Goal: Task Accomplishment & Management: Manage account settings

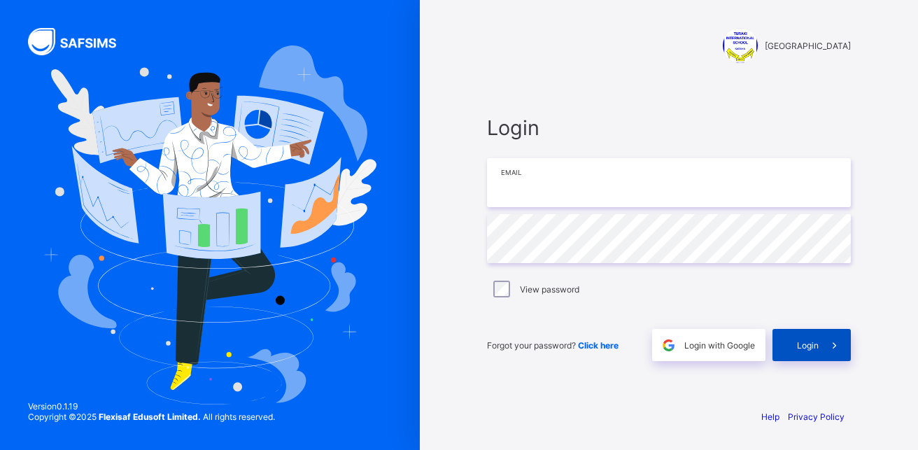
type input "**********"
click at [798, 345] on span "Login" at bounding box center [808, 345] width 22 height 10
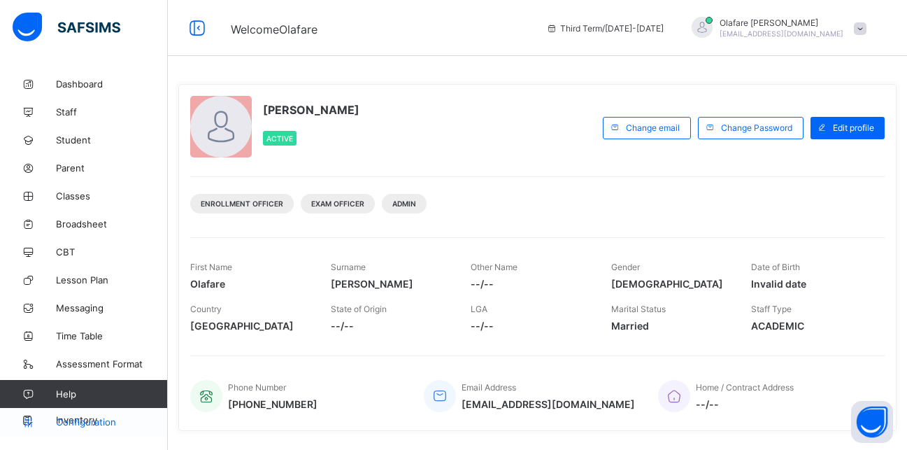
click at [104, 419] on span "Configuration" at bounding box center [111, 421] width 111 height 11
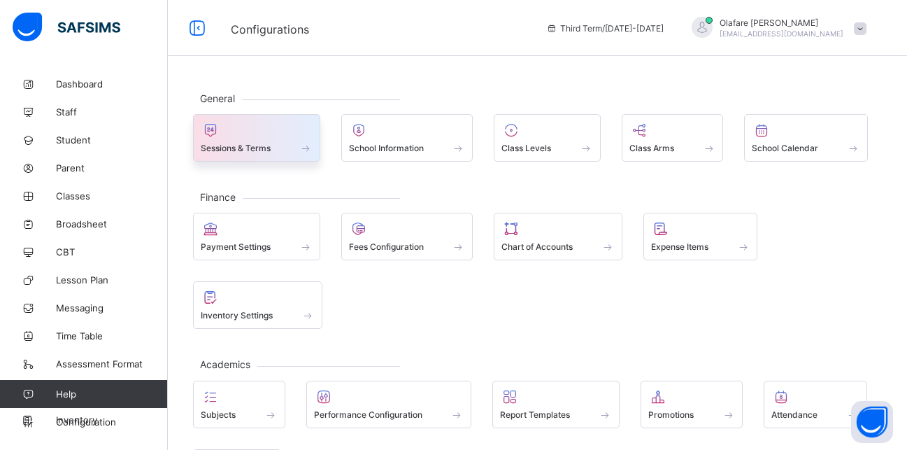
click at [230, 146] on span "Sessions & Terms" at bounding box center [236, 148] width 70 height 10
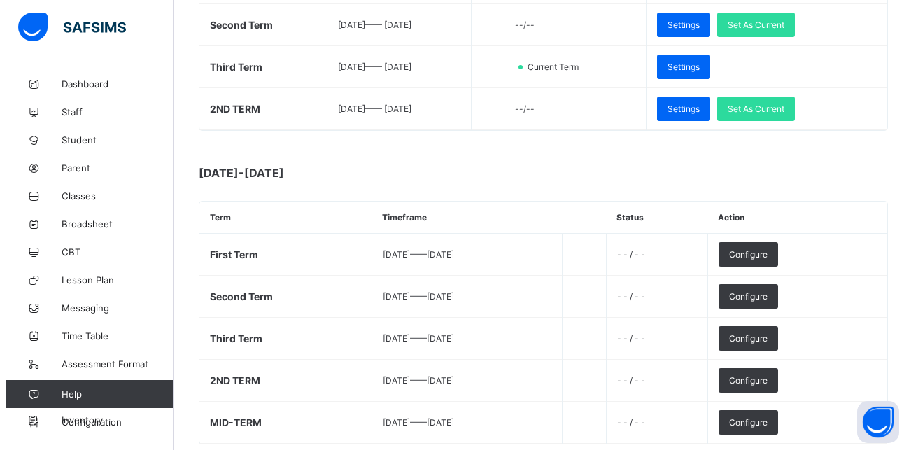
scroll to position [341, 0]
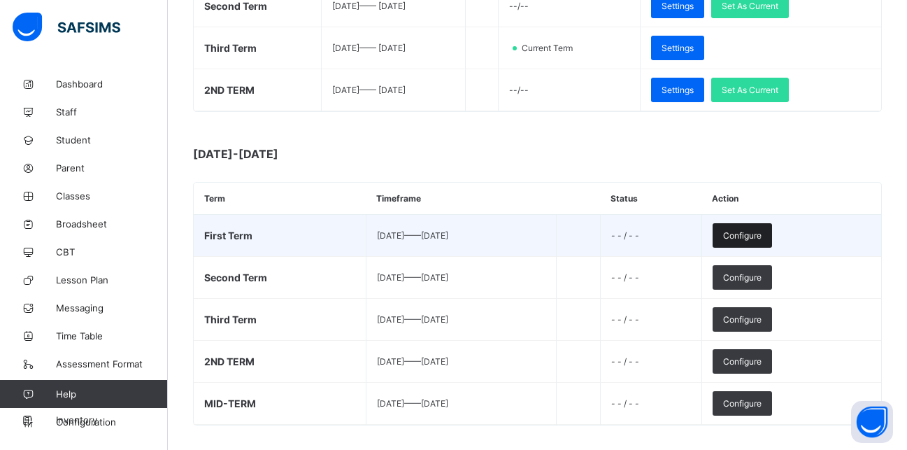
click at [762, 237] on span "Configure" at bounding box center [742, 235] width 38 height 10
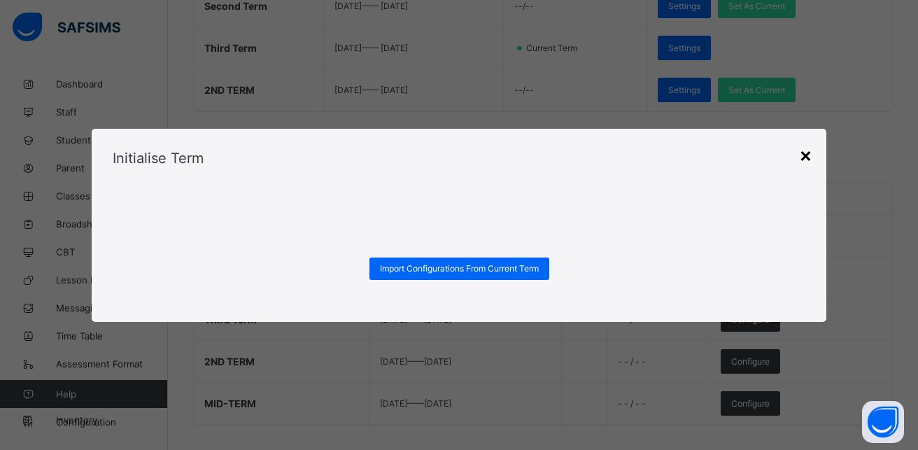
click at [804, 158] on div "×" at bounding box center [805, 155] width 13 height 24
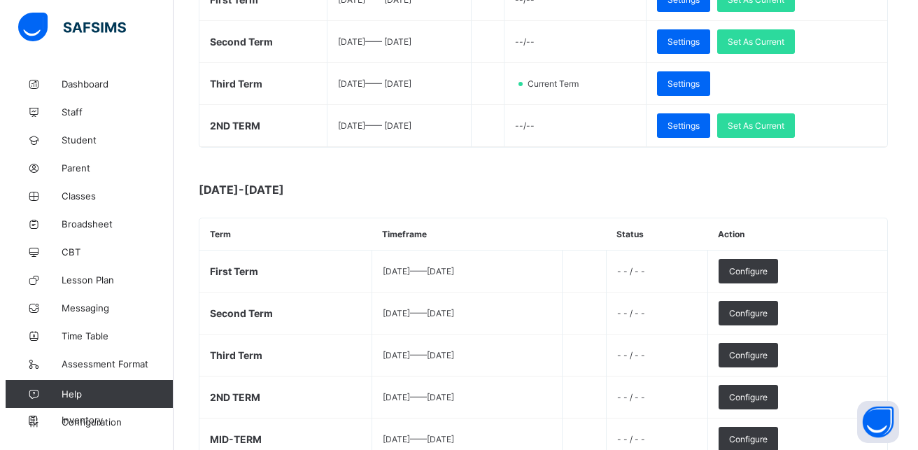
scroll to position [299, 0]
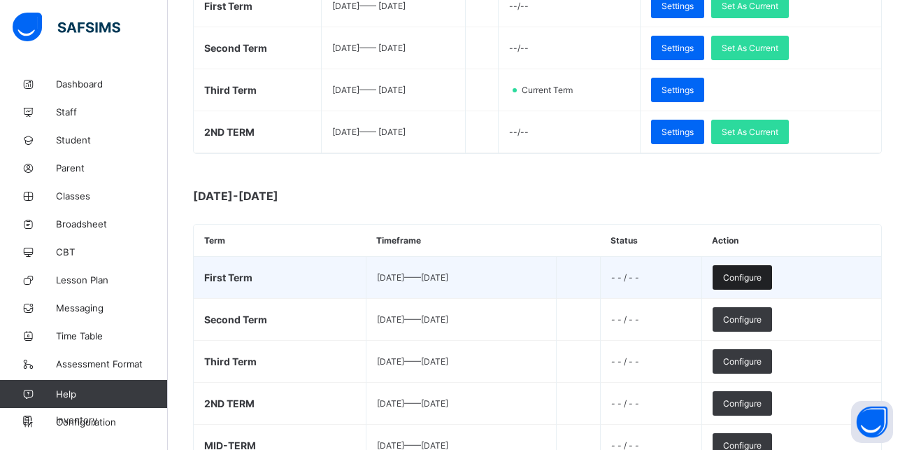
click at [762, 275] on span "Configure" at bounding box center [742, 277] width 38 height 10
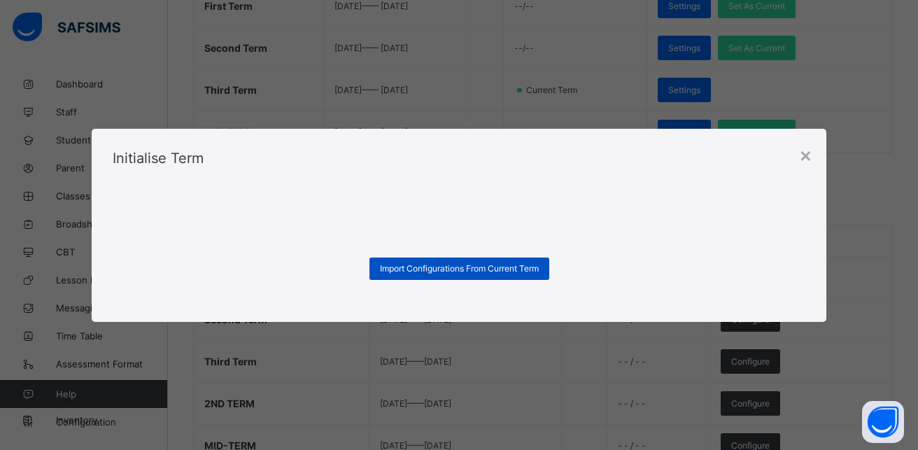
click at [483, 271] on span "Import Configurations From Current Term" at bounding box center [459, 268] width 159 height 10
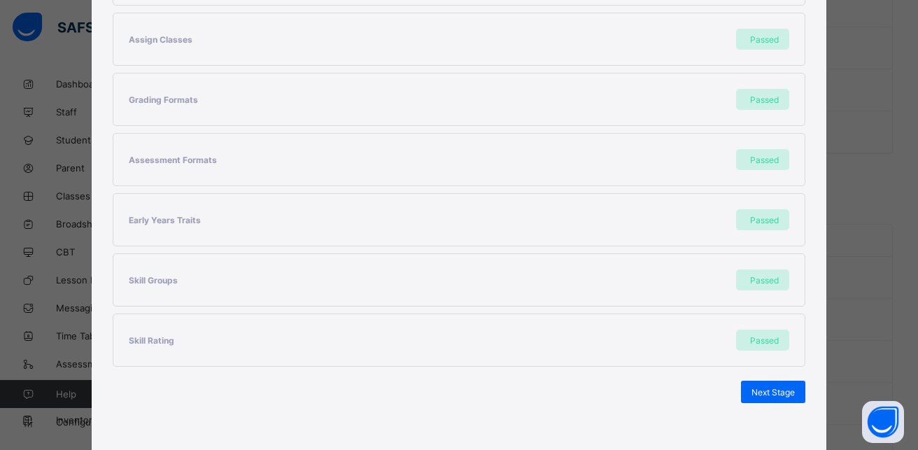
scroll to position [317, 0]
click at [761, 390] on span "Next Stage" at bounding box center [772, 390] width 43 height 10
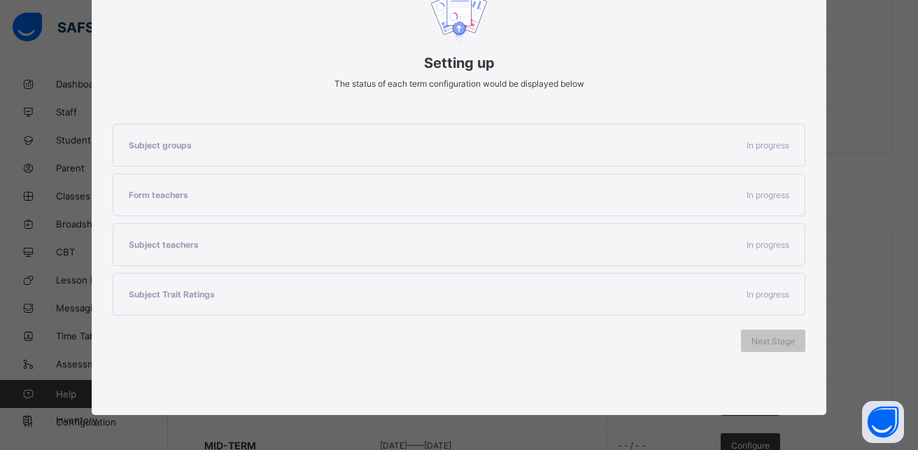
scroll to position [185, 0]
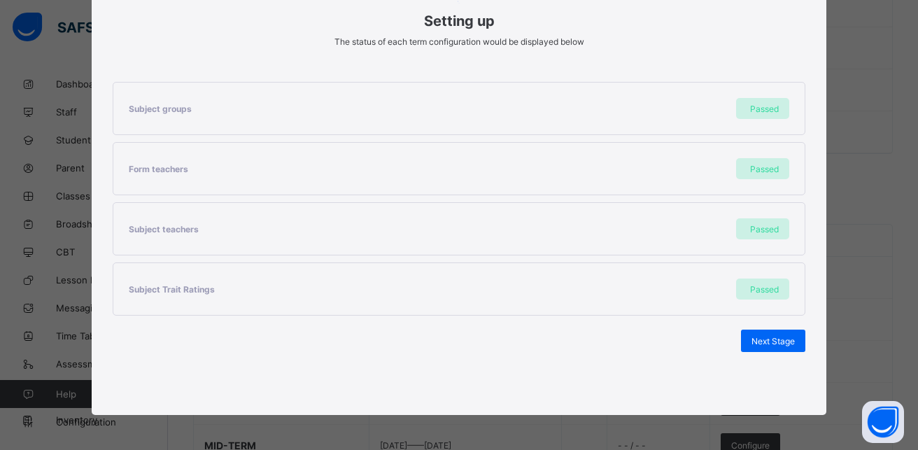
drag, startPoint x: 736, startPoint y: 312, endPoint x: 751, endPoint y: 321, distance: 17.9
click at [748, 320] on div "Subject groups Passed Form teachers Passed Subject teachers Passed Subject Trai…" at bounding box center [459, 217] width 693 height 312
click at [763, 338] on span "Next Stage" at bounding box center [772, 341] width 43 height 10
click at [753, 345] on span "Set As Current Term" at bounding box center [755, 341] width 78 height 10
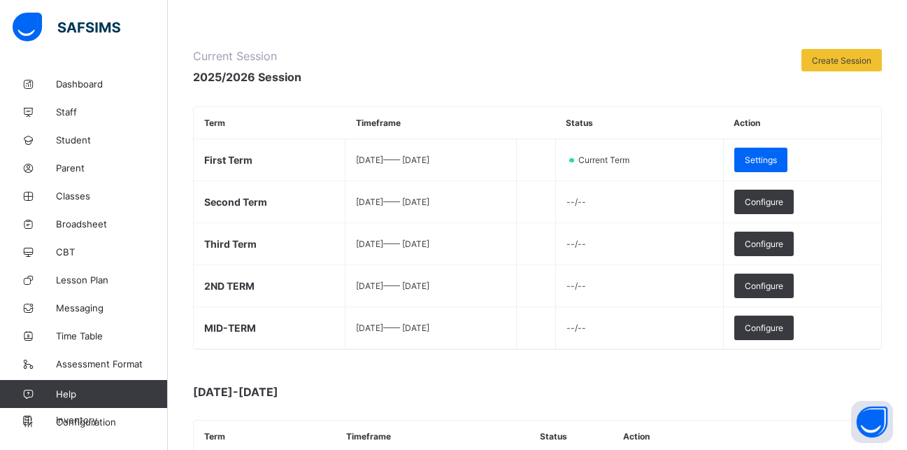
scroll to position [151, 0]
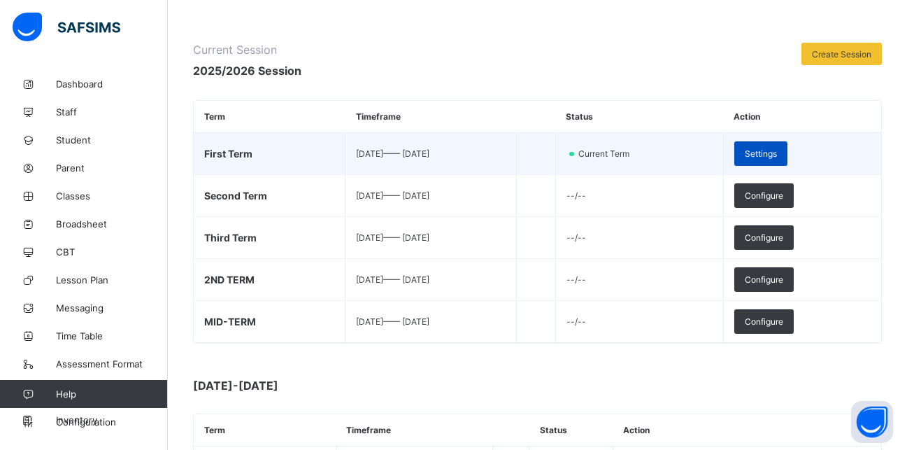
click at [777, 148] on span "Settings" at bounding box center [761, 153] width 32 height 10
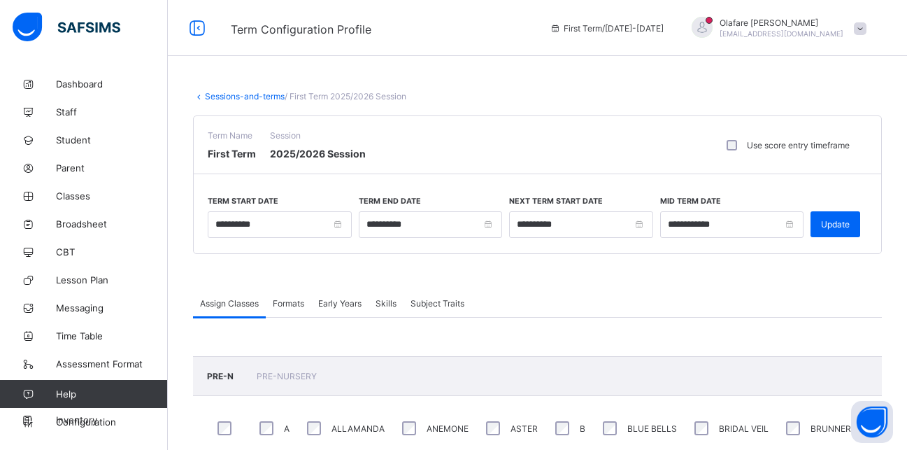
click at [243, 93] on link "Sessions-and-terms" at bounding box center [245, 96] width 80 height 10
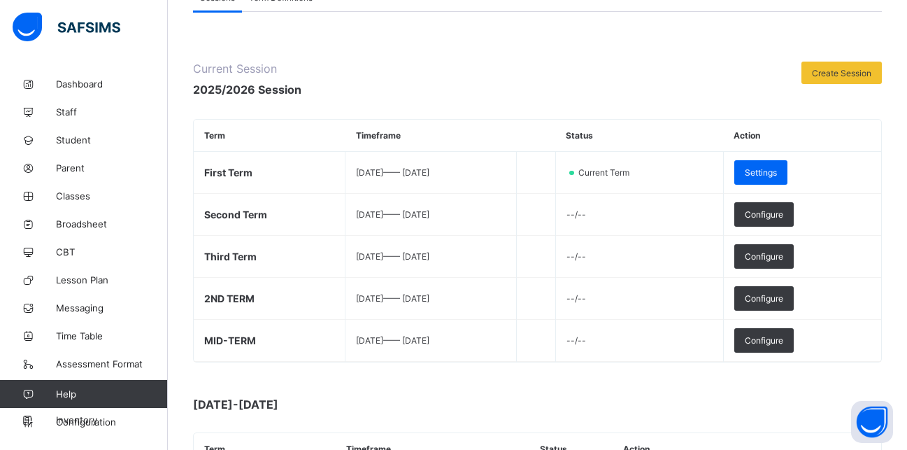
scroll to position [69, 0]
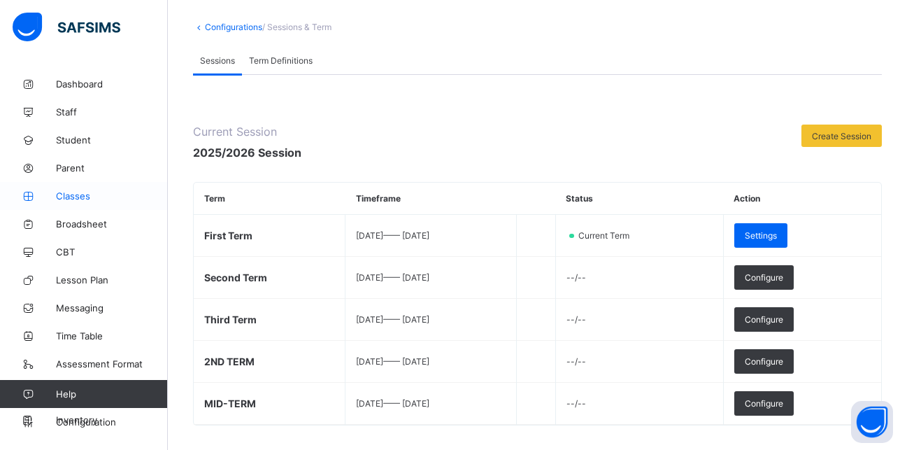
click at [70, 196] on span "Classes" at bounding box center [112, 195] width 112 height 11
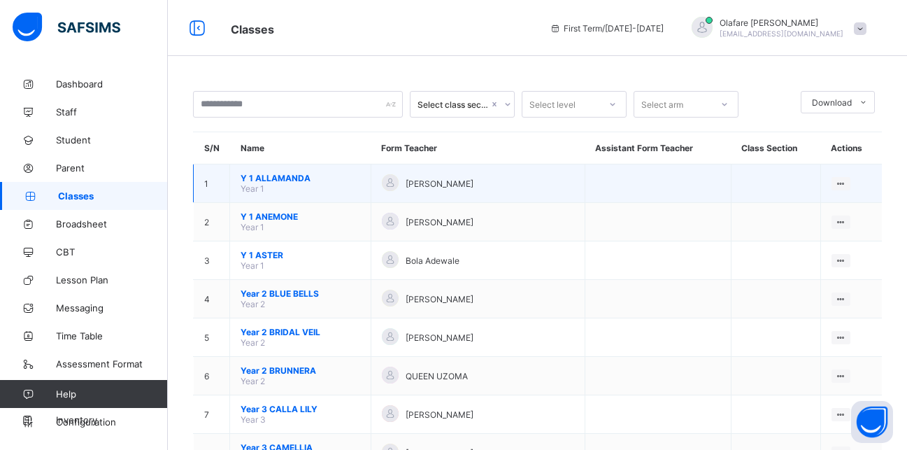
click at [279, 176] on span "Y 1 ALLAMANDA" at bounding box center [301, 178] width 120 height 10
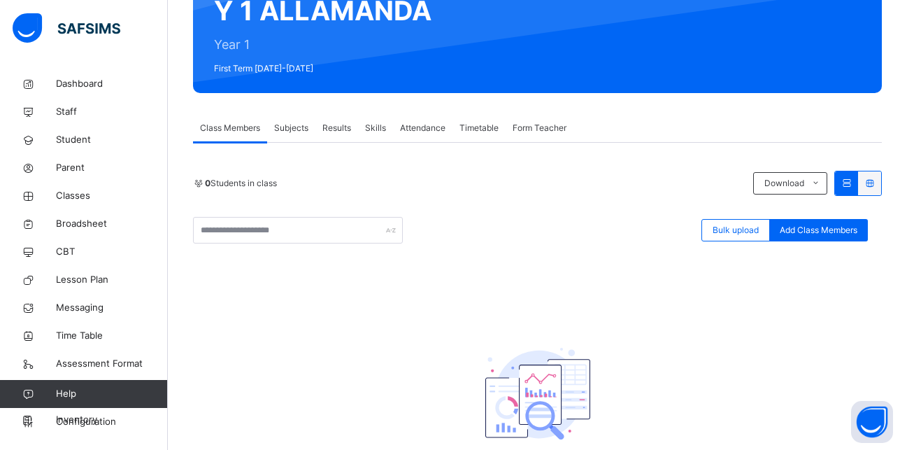
scroll to position [152, 0]
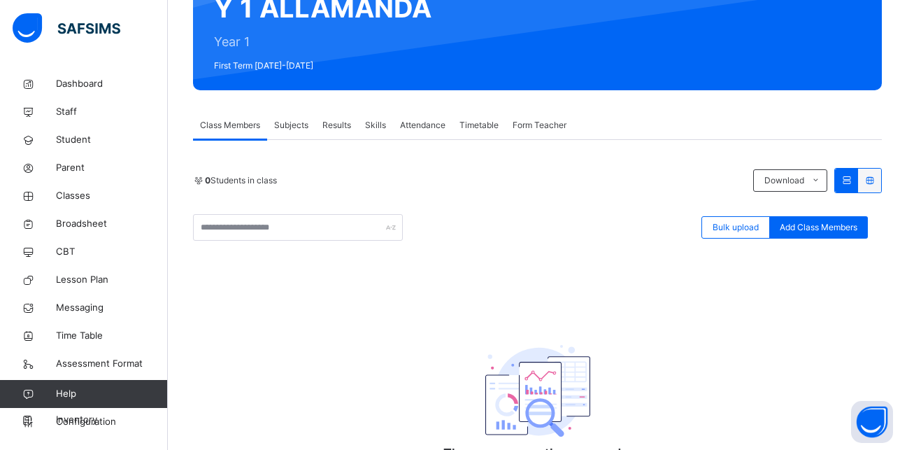
click at [240, 126] on span "Class Members" at bounding box center [230, 125] width 60 height 13
click at [302, 122] on span "Subjects" at bounding box center [291, 125] width 34 height 13
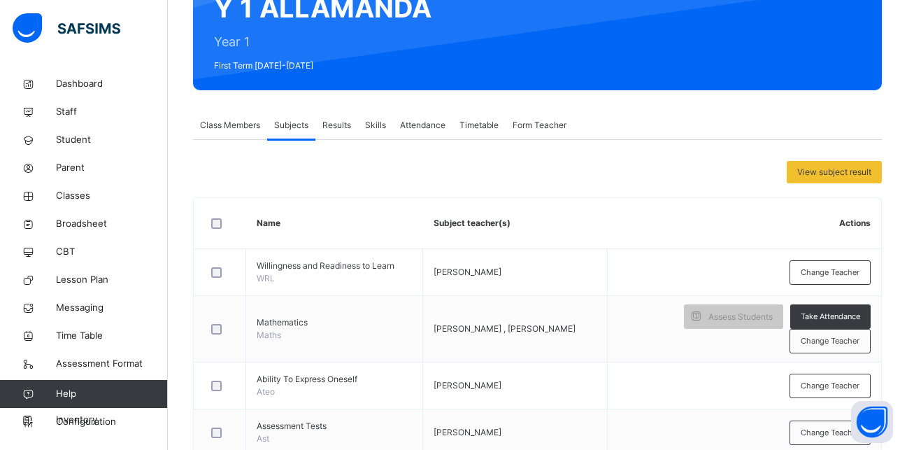
click at [232, 125] on span "Class Members" at bounding box center [230, 125] width 60 height 13
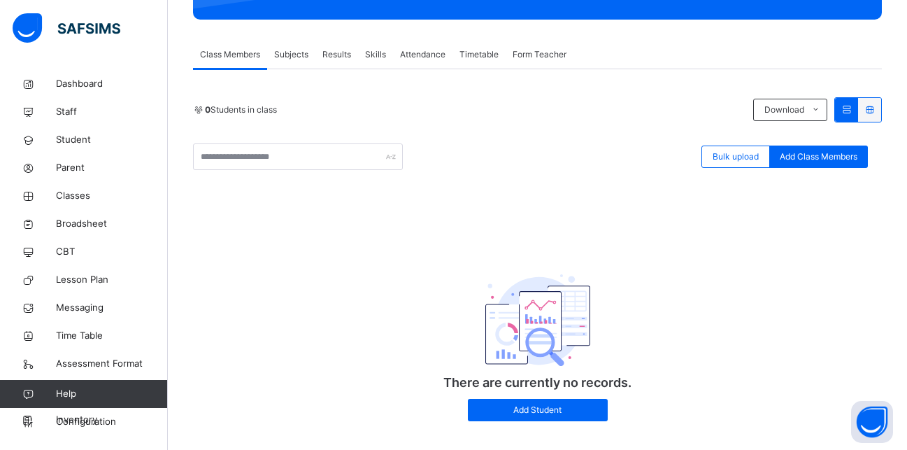
scroll to position [224, 0]
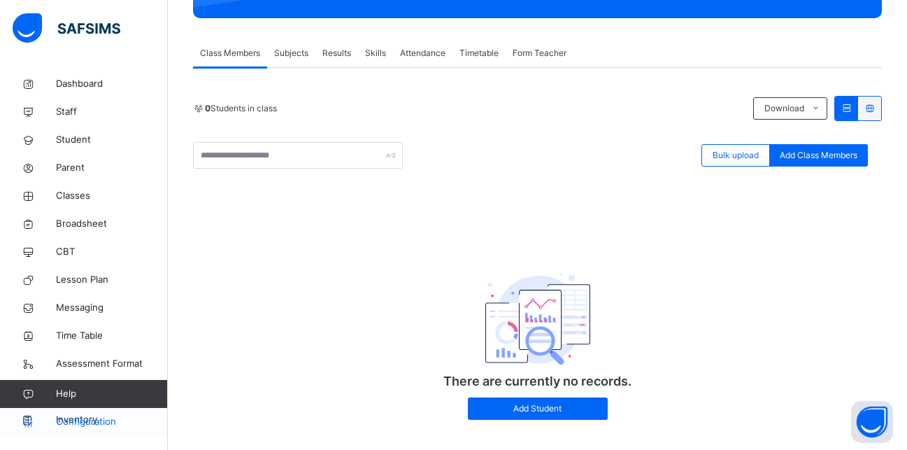
click at [101, 420] on span "Configuration" at bounding box center [111, 422] width 111 height 14
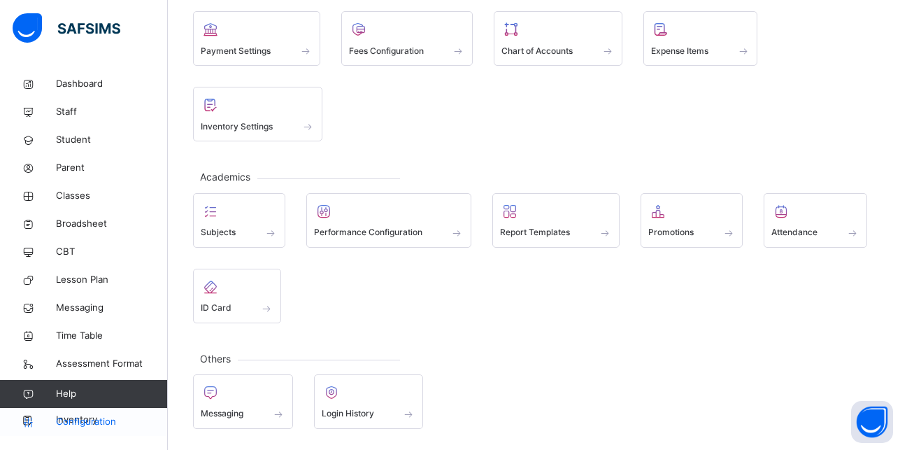
scroll to position [208, 0]
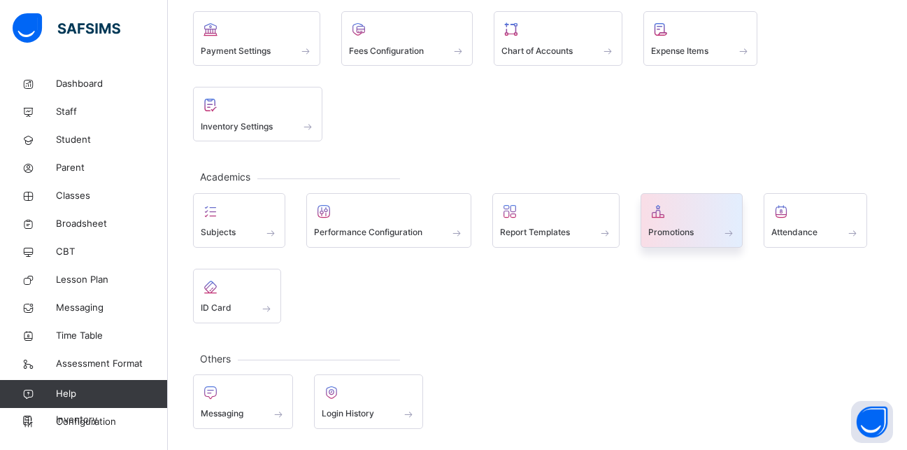
click at [681, 225] on div "Promotions" at bounding box center [692, 232] width 87 height 15
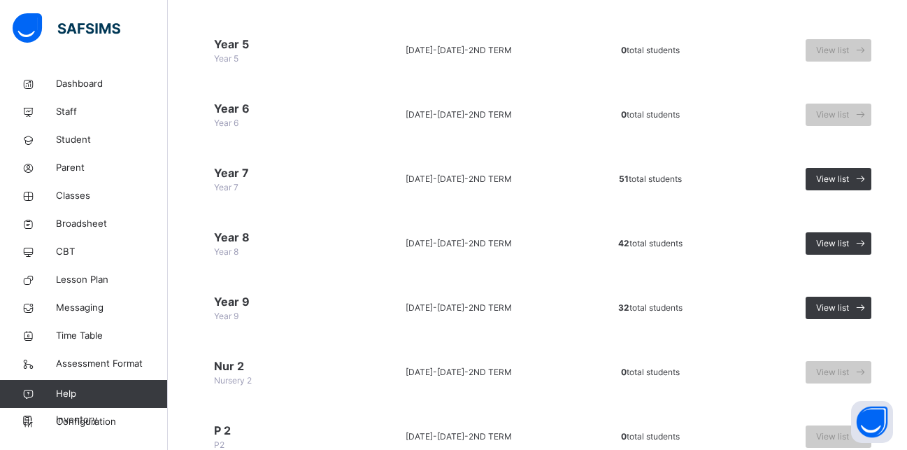
scroll to position [611, 0]
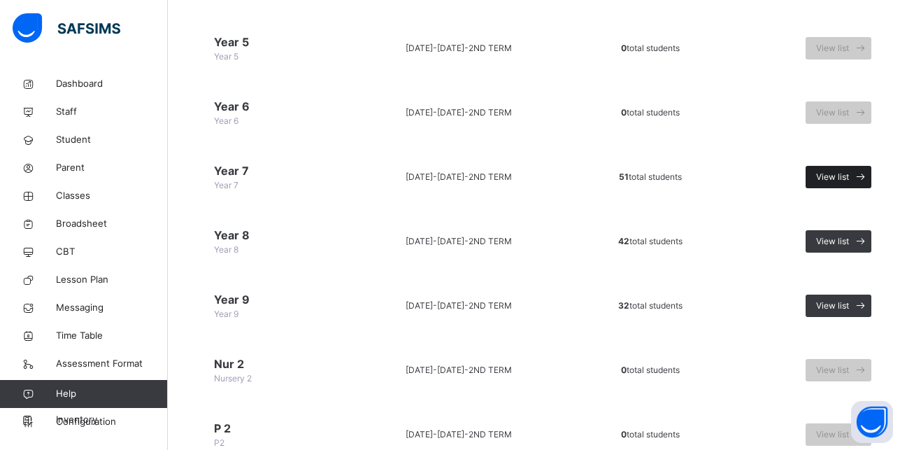
click at [833, 184] on div "View list" at bounding box center [839, 177] width 66 height 22
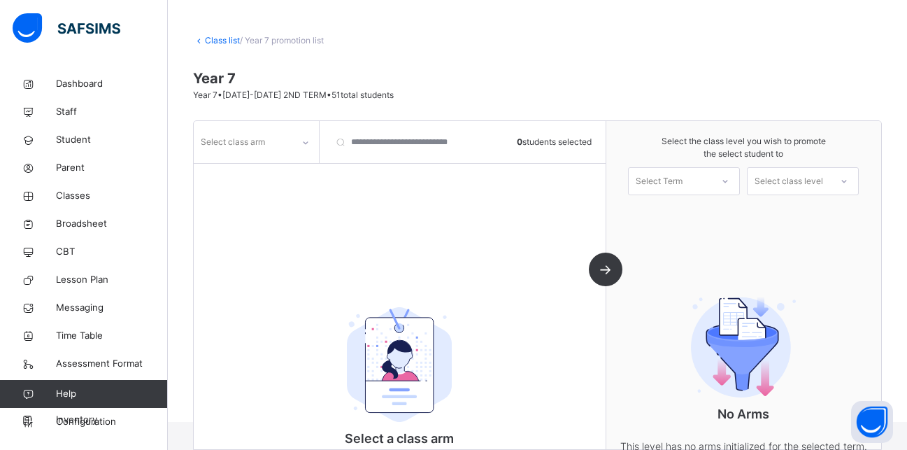
scroll to position [52, 0]
click at [308, 143] on icon at bounding box center [306, 143] width 8 height 14
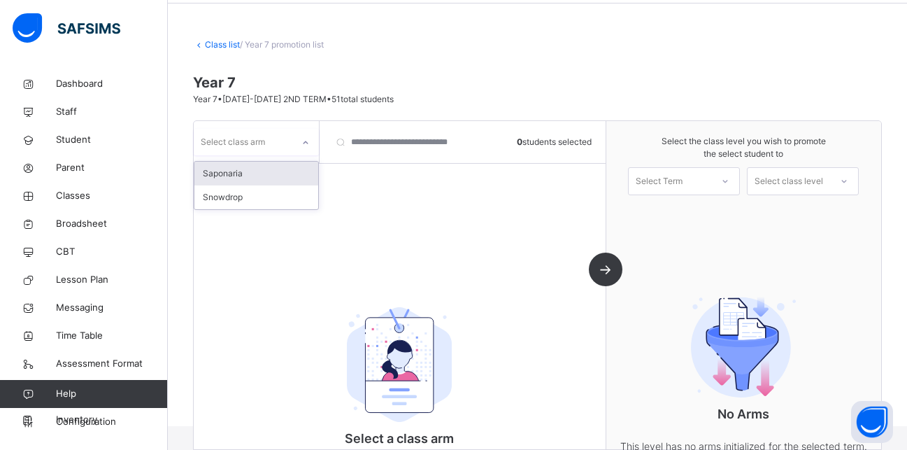
click at [274, 174] on div "Saponaria" at bounding box center [256, 174] width 124 height 24
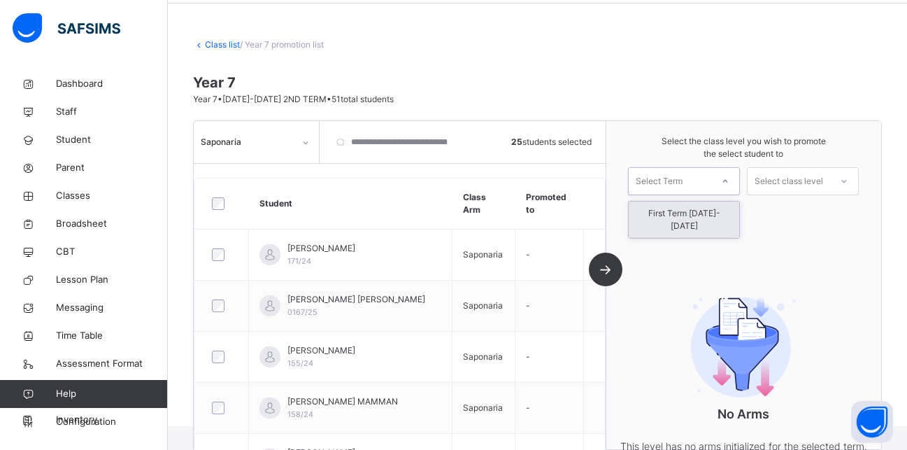
click at [705, 181] on div "Select Term" at bounding box center [670, 181] width 83 height 22
click at [702, 215] on div "First Term [DATE]-[DATE]" at bounding box center [684, 219] width 111 height 36
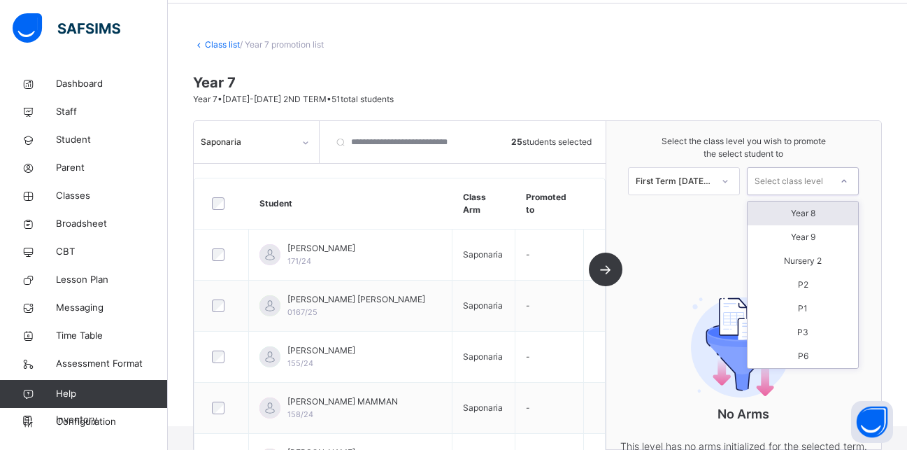
click at [784, 182] on div "Select class level" at bounding box center [789, 181] width 69 height 28
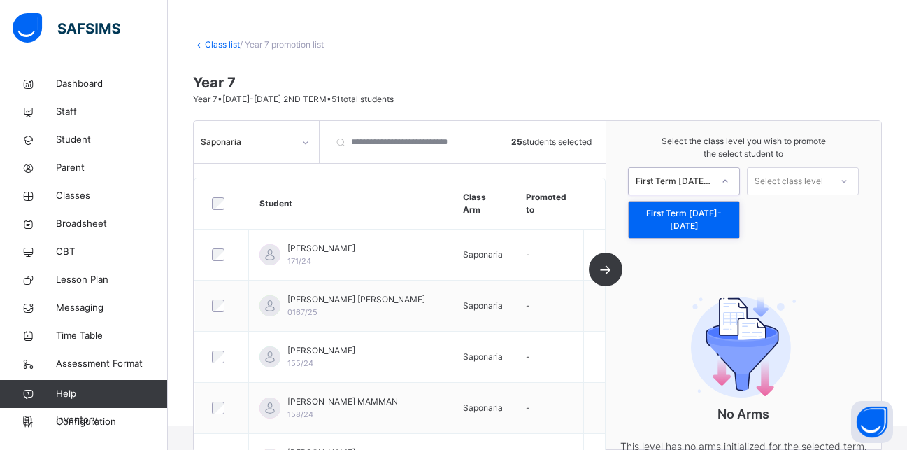
click at [728, 189] on div at bounding box center [725, 181] width 25 height 24
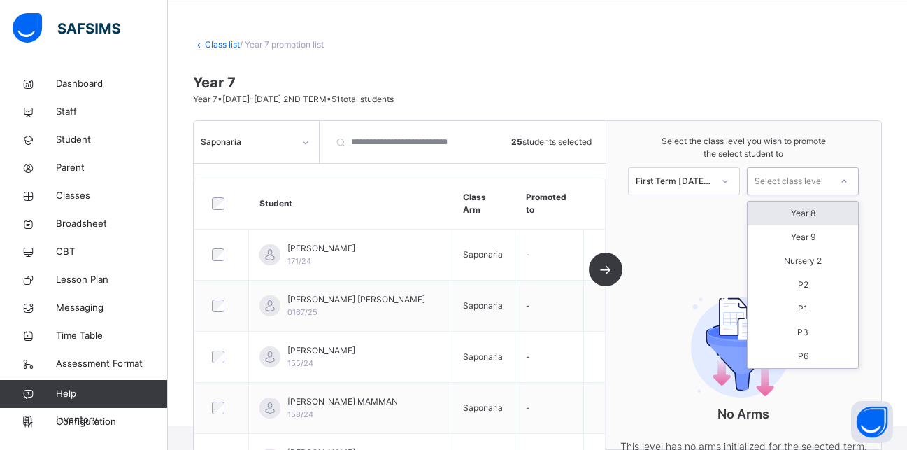
click at [782, 185] on div "Select class level" at bounding box center [789, 181] width 69 height 28
click at [89, 425] on span "Configuration" at bounding box center [111, 422] width 111 height 14
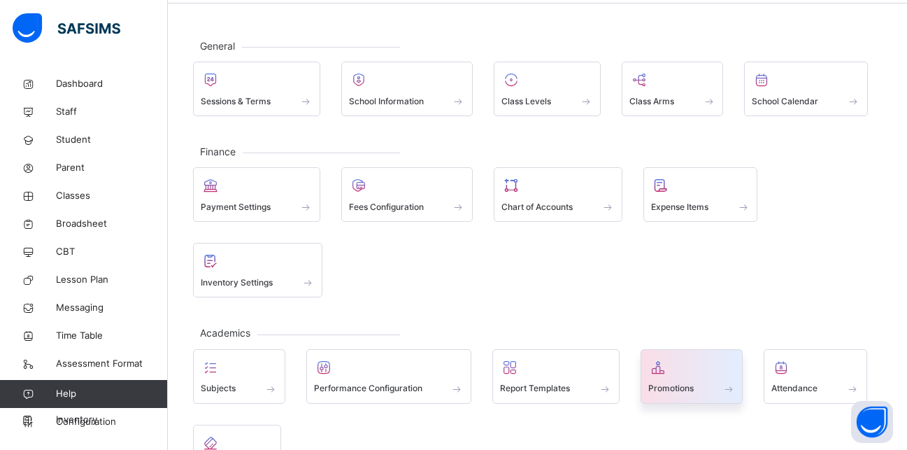
click at [682, 374] on div at bounding box center [692, 367] width 87 height 21
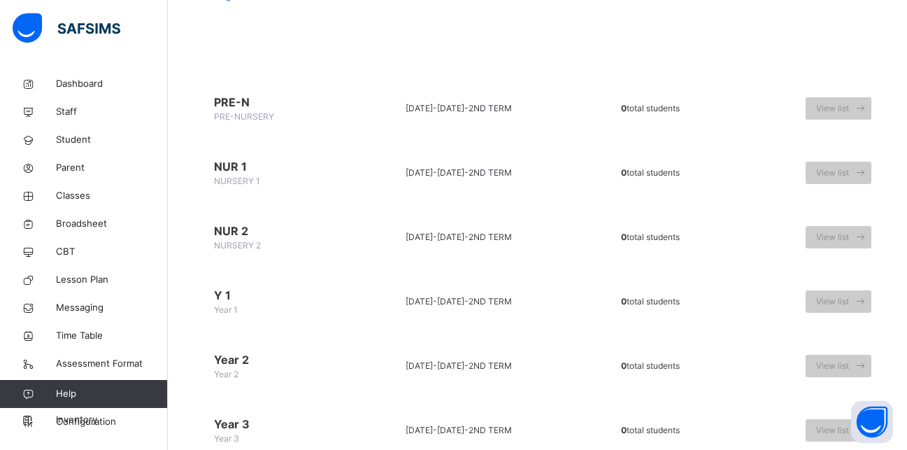
scroll to position [127, 0]
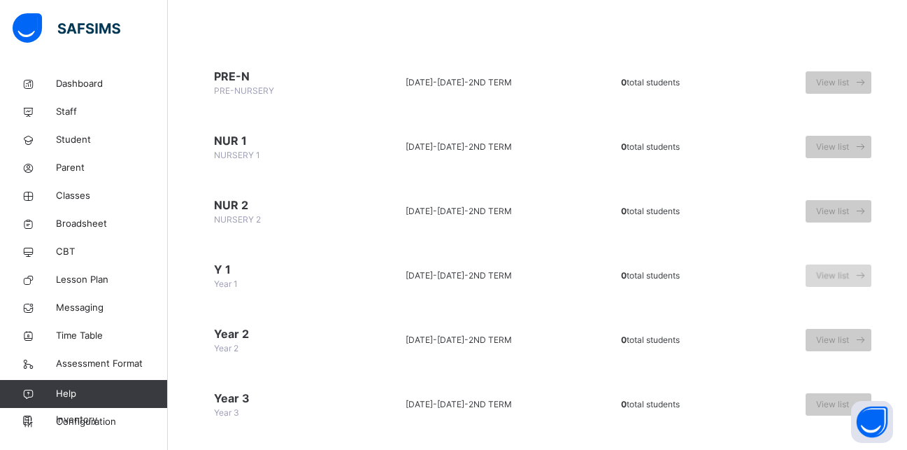
click at [837, 271] on span "View list" at bounding box center [832, 275] width 33 height 13
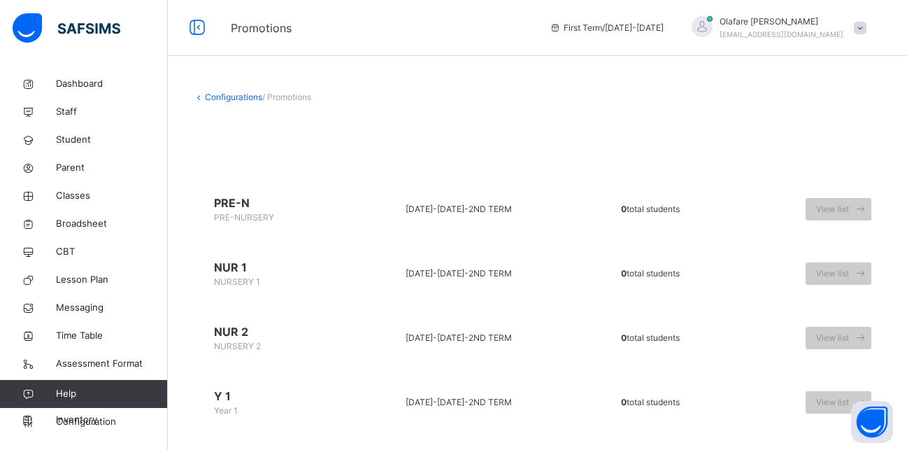
click at [243, 96] on link "Configurations" at bounding box center [233, 97] width 57 height 10
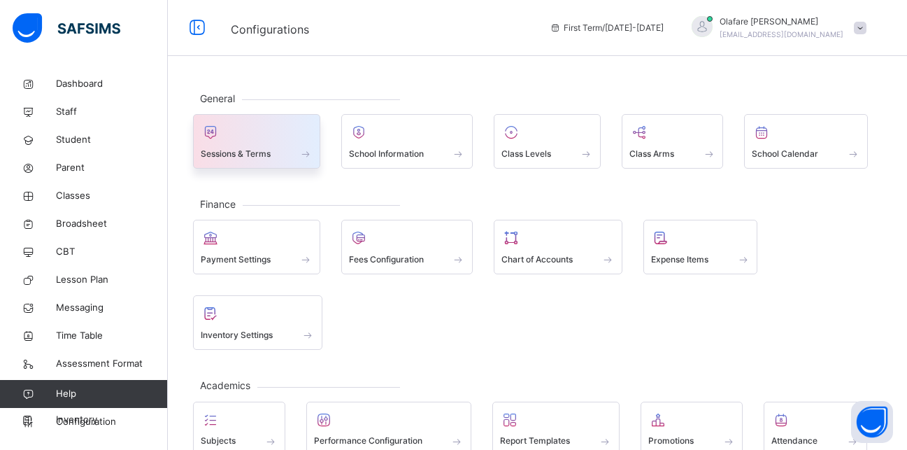
click at [255, 148] on span "Sessions & Terms" at bounding box center [236, 154] width 70 height 13
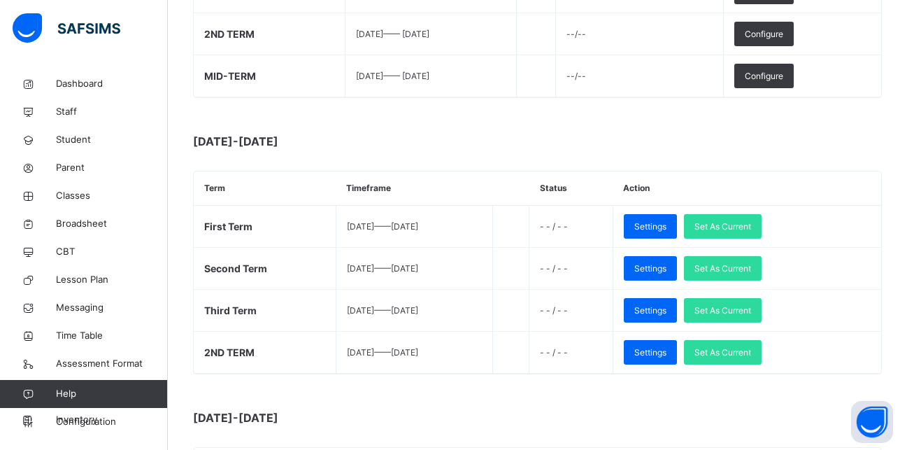
scroll to position [411, 0]
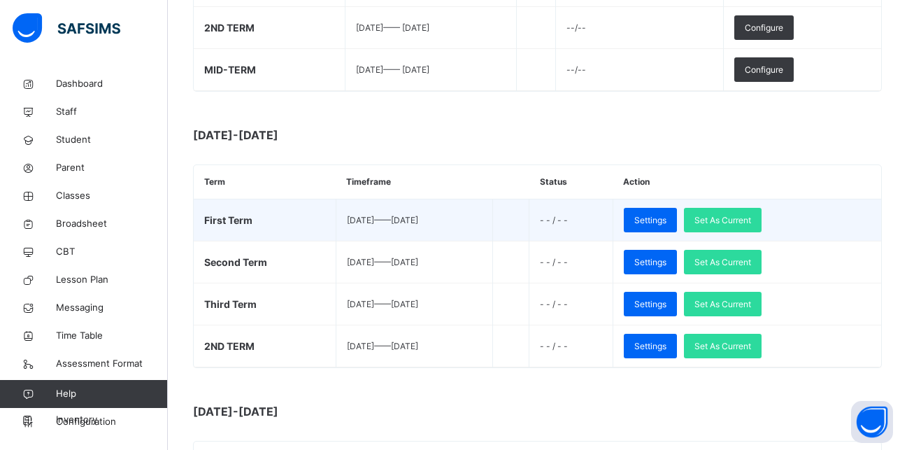
click at [418, 225] on span "[DATE] —— [DATE]" at bounding box center [382, 220] width 71 height 10
click at [743, 211] on div "Set As Current" at bounding box center [723, 220] width 78 height 24
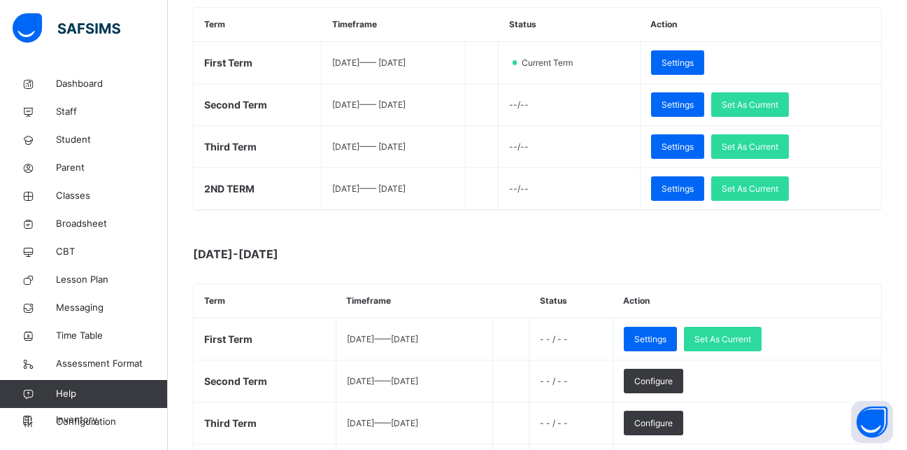
scroll to position [219, 0]
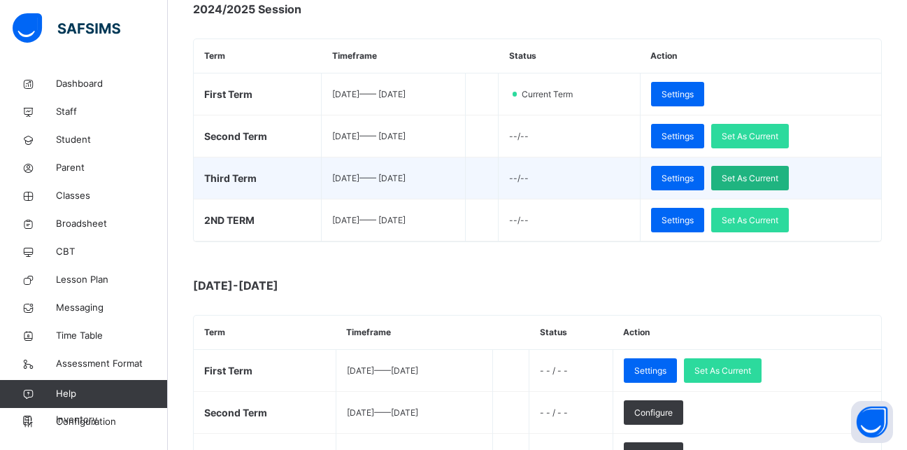
click at [772, 176] on span "Set As Current" at bounding box center [750, 178] width 57 height 13
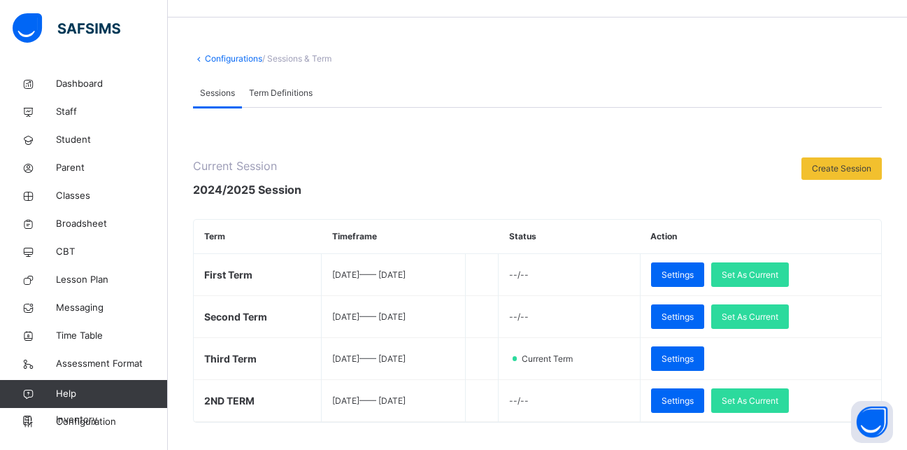
scroll to position [6, 0]
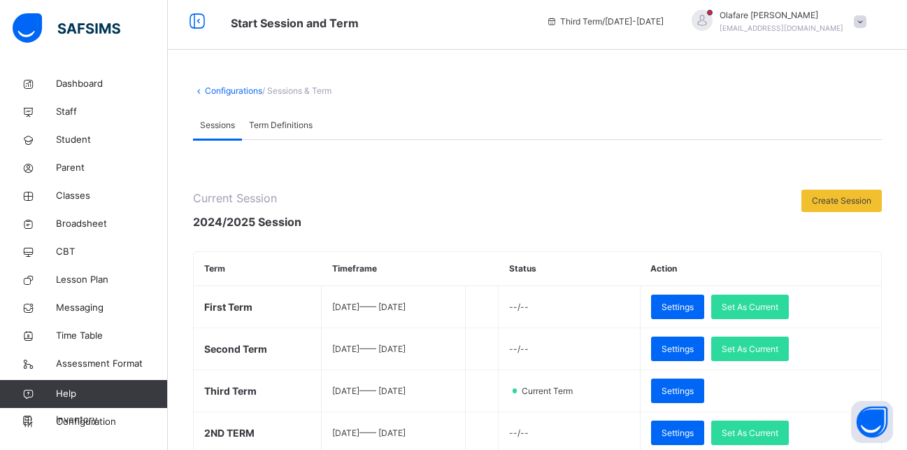
click at [233, 88] on link "Configurations" at bounding box center [233, 90] width 57 height 10
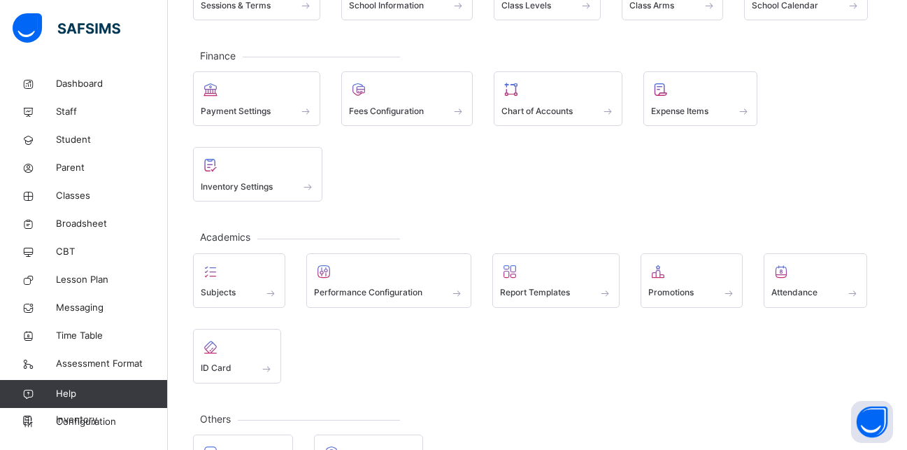
scroll to position [163, 0]
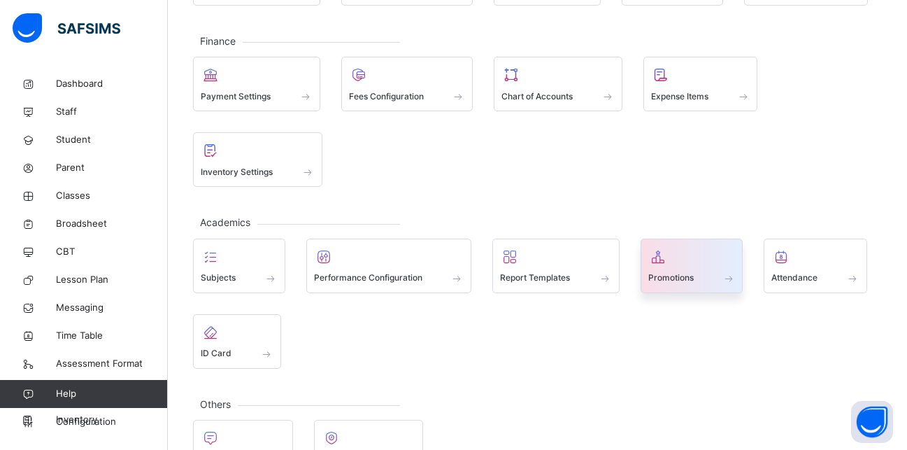
click at [691, 267] on span at bounding box center [692, 268] width 87 height 3
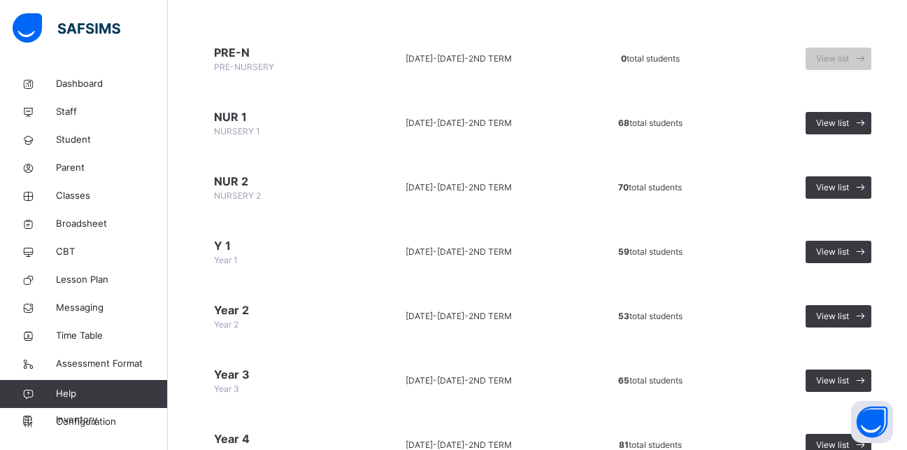
scroll to position [167, 0]
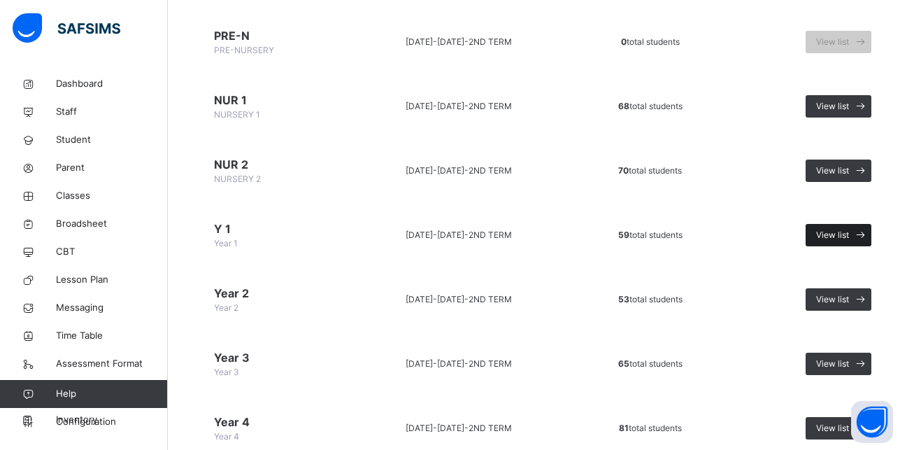
click at [828, 234] on span "View list" at bounding box center [832, 235] width 33 height 13
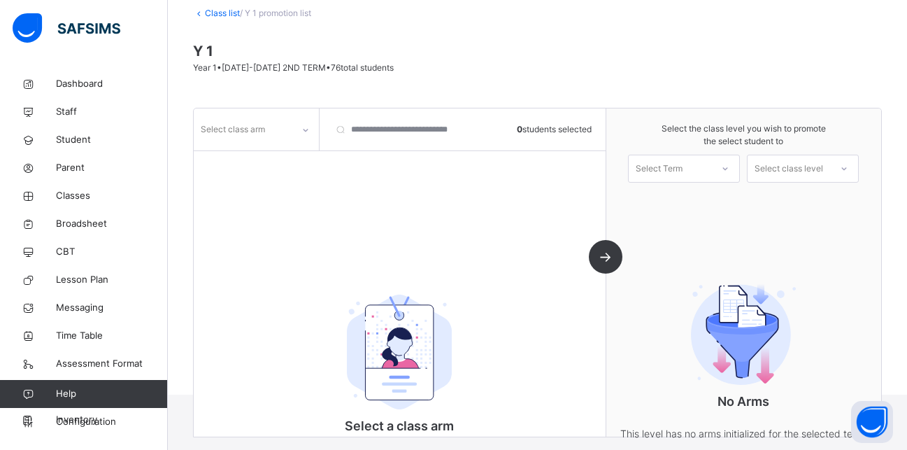
scroll to position [146, 0]
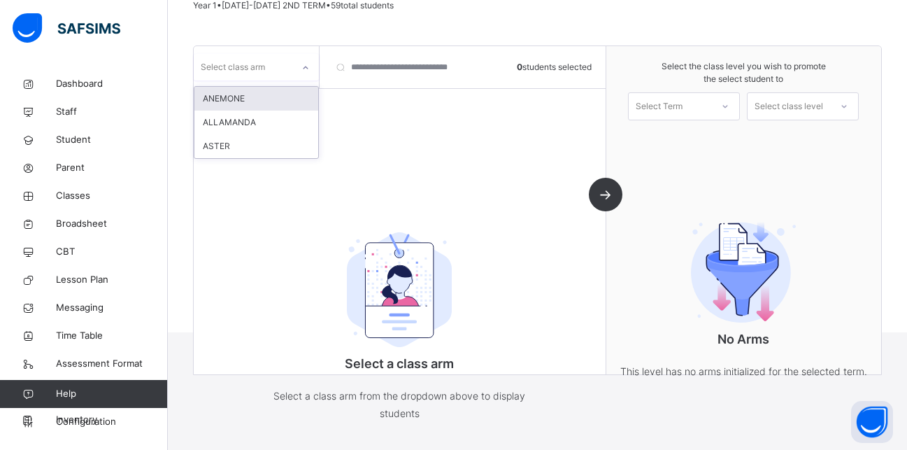
click at [306, 67] on icon at bounding box center [306, 68] width 8 height 14
click at [262, 97] on div "ANEMONE" at bounding box center [256, 99] width 124 height 24
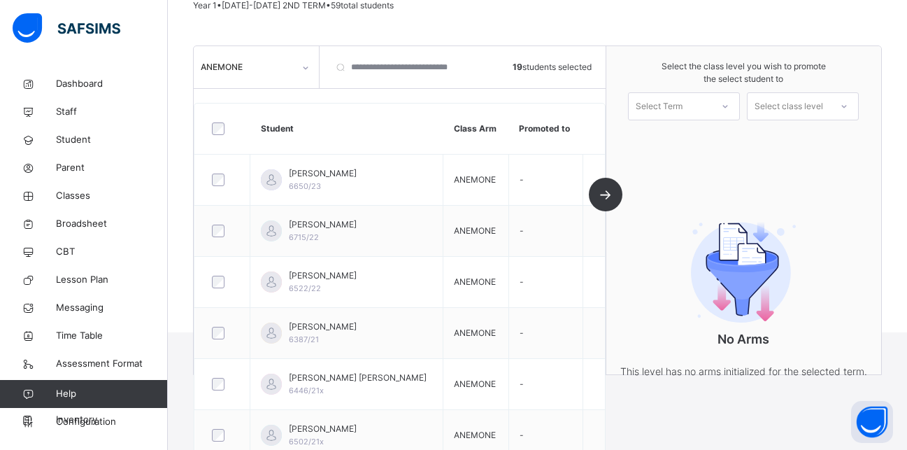
click at [683, 104] on div "Select Term" at bounding box center [659, 106] width 47 height 28
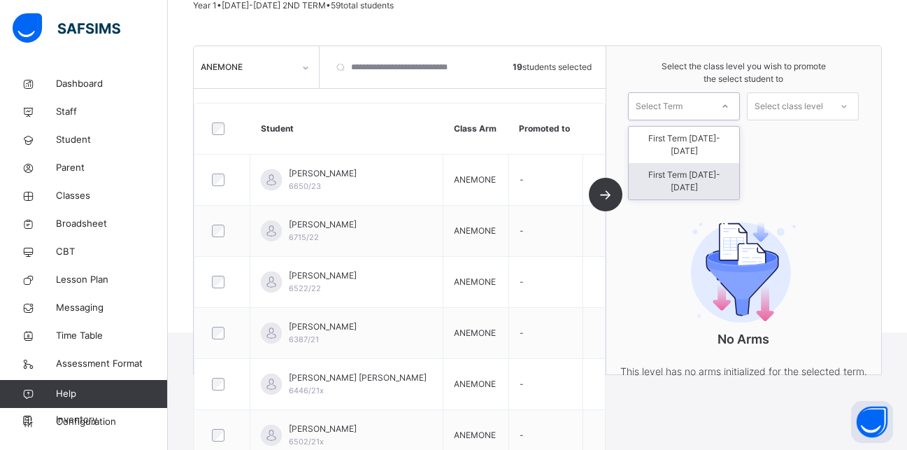
click at [679, 163] on div "First Term [DATE]-[DATE]" at bounding box center [684, 181] width 111 height 36
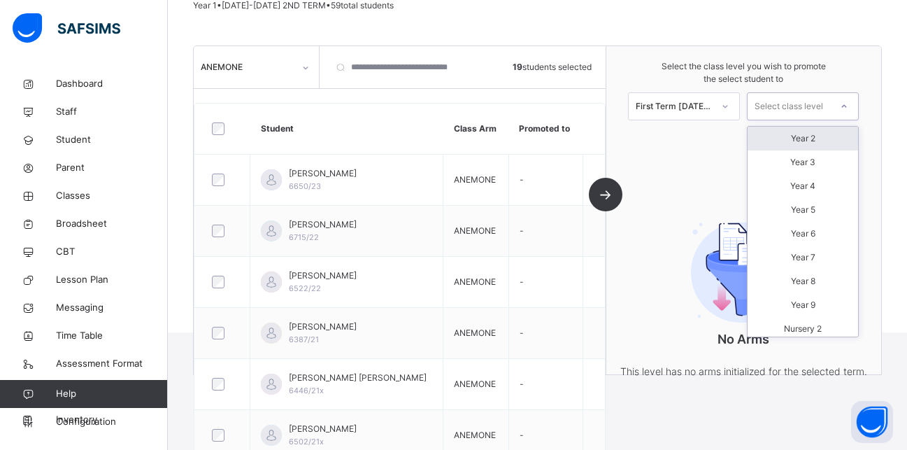
click at [805, 108] on div "Select class level" at bounding box center [789, 106] width 69 height 28
click at [806, 136] on div "Year 2" at bounding box center [803, 139] width 111 height 24
